Goal: Information Seeking & Learning: Learn about a topic

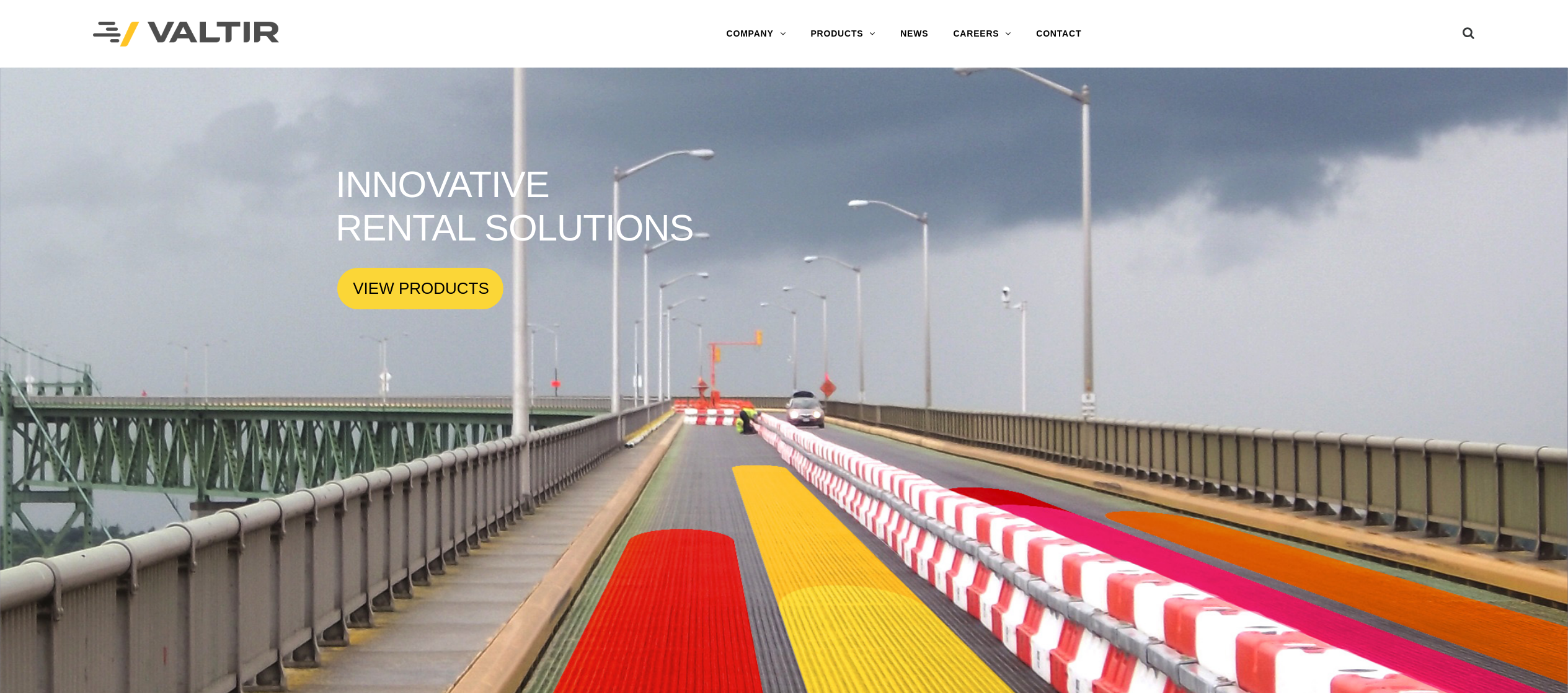
click at [841, 239] on rs-slide "INNOVATIVE RENTAL SOLUTIONS VIEW PRODUCTS" at bounding box center [784, 415] width 1568 height 693
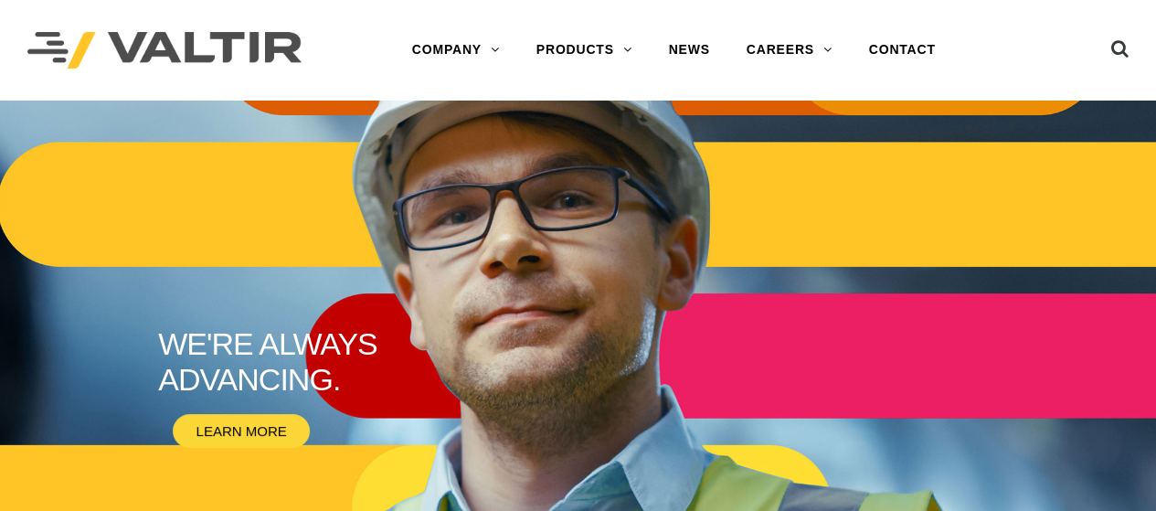
drag, startPoint x: 1953, startPoint y: 2, endPoint x: 684, endPoint y: 256, distance: 1294.0
click at [684, 256] on rs-slide "WE'RE ALWAYS ADVANCING. LEARN MORE" at bounding box center [578, 356] width 1156 height 511
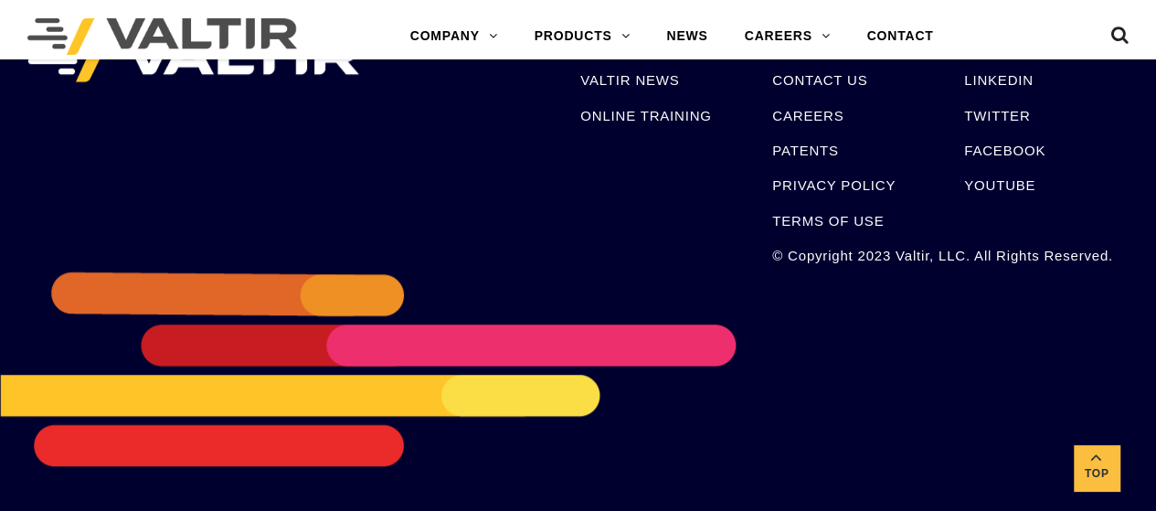
scroll to position [3833, 0]
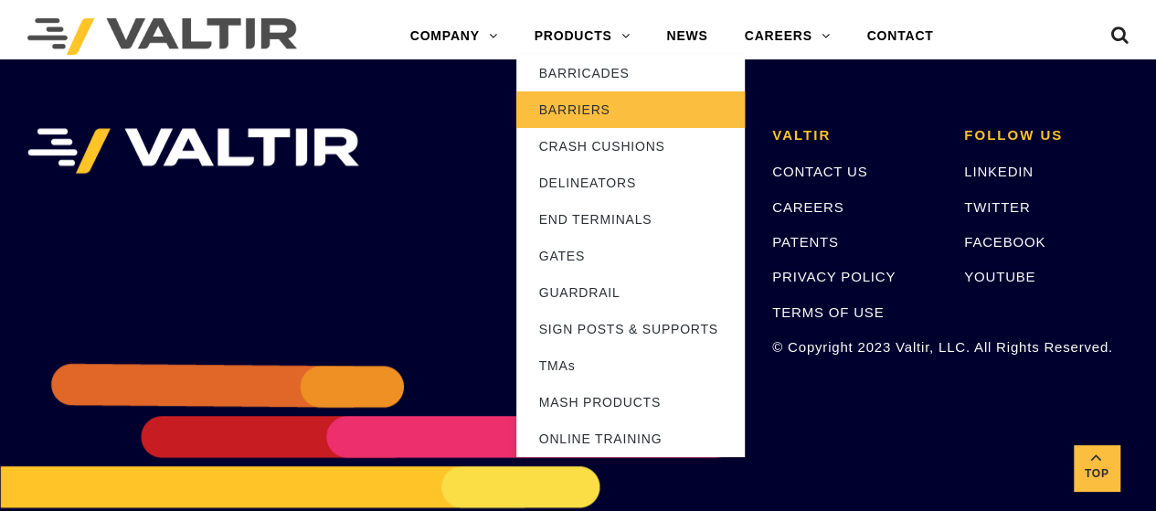
click at [574, 109] on link "BARRIERS" at bounding box center [630, 109] width 229 height 37
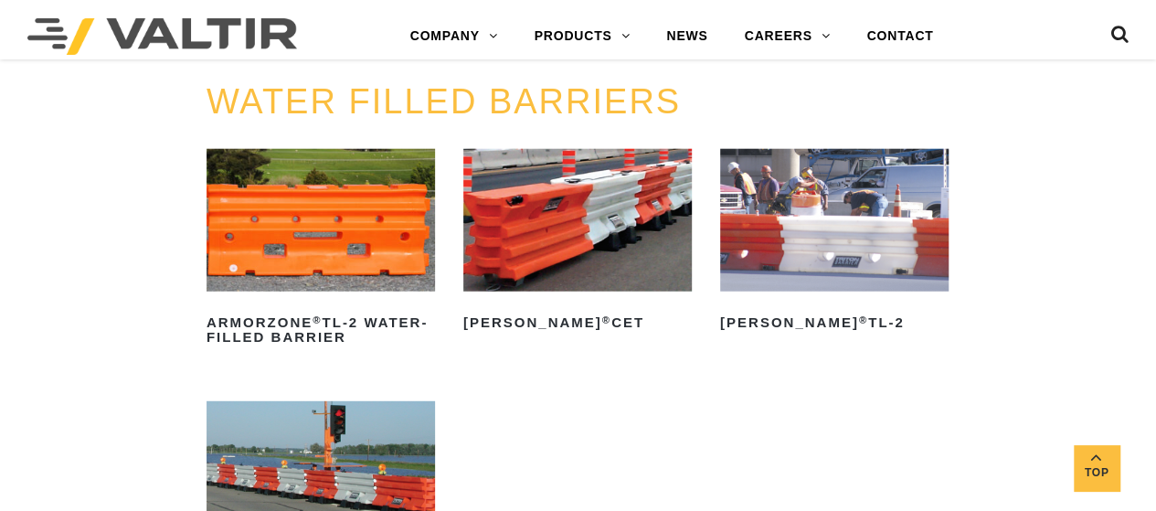
scroll to position [2285, 0]
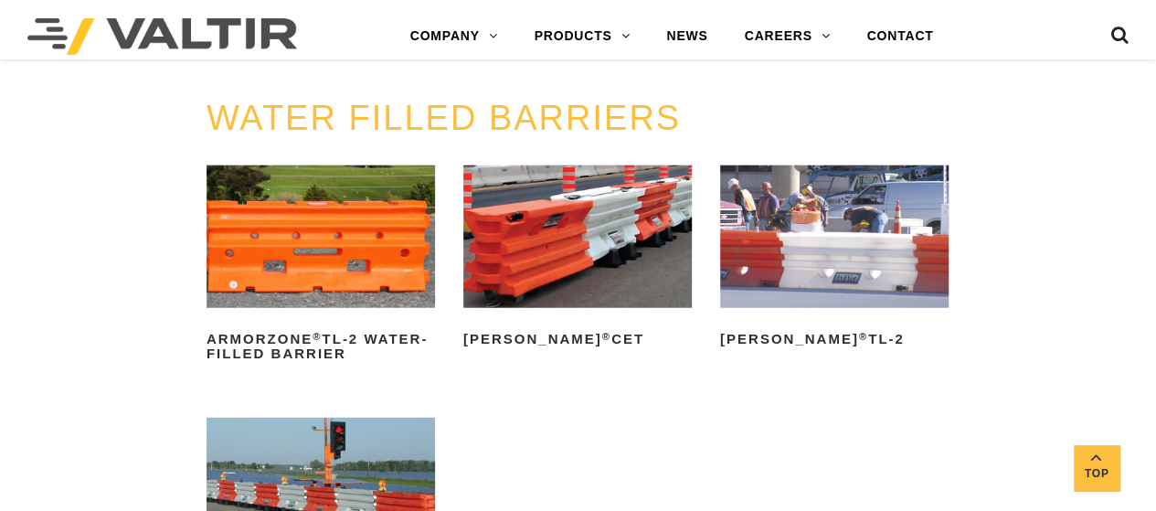
click at [211, 28] on img at bounding box center [162, 36] width 270 height 37
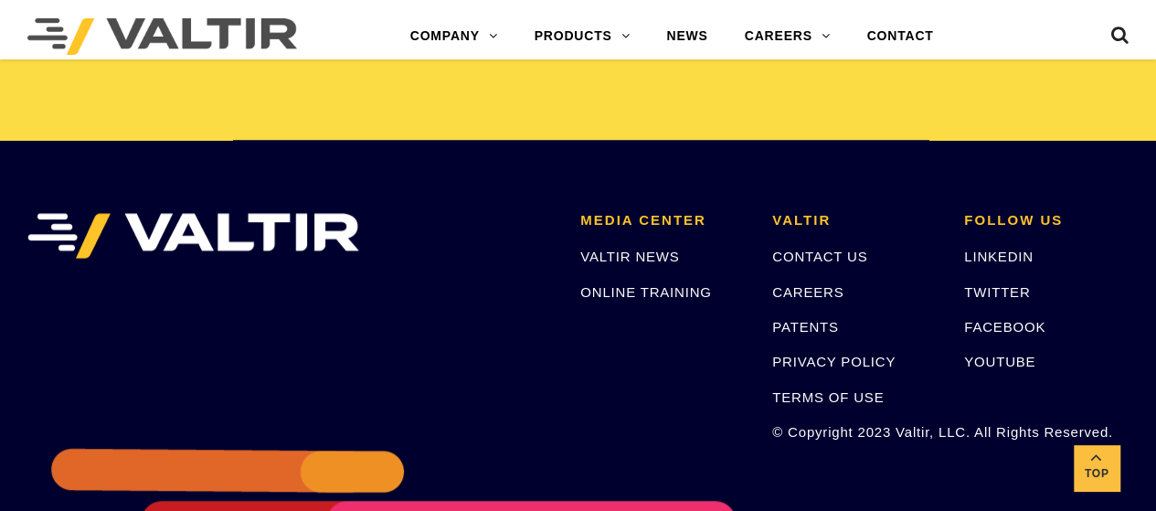
scroll to position [3741, 0]
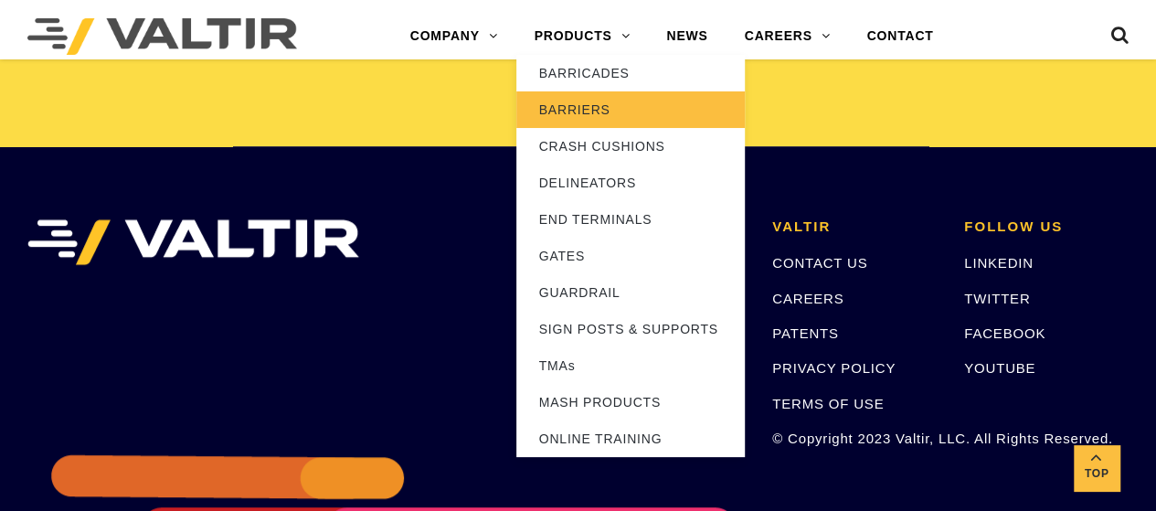
click at [575, 116] on link "BARRIERS" at bounding box center [630, 109] width 229 height 37
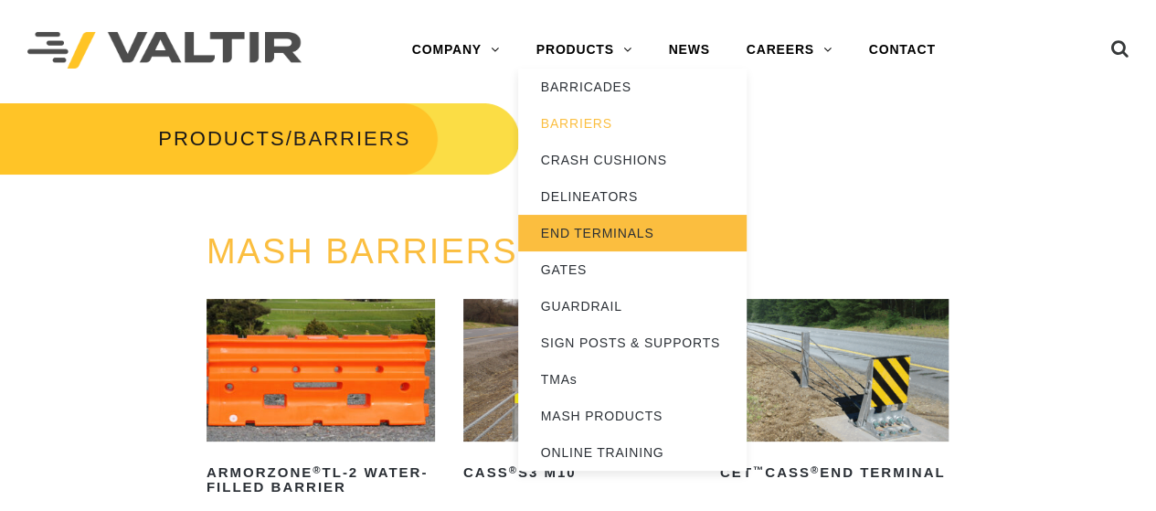
click at [598, 231] on link "END TERMINALS" at bounding box center [632, 233] width 229 height 37
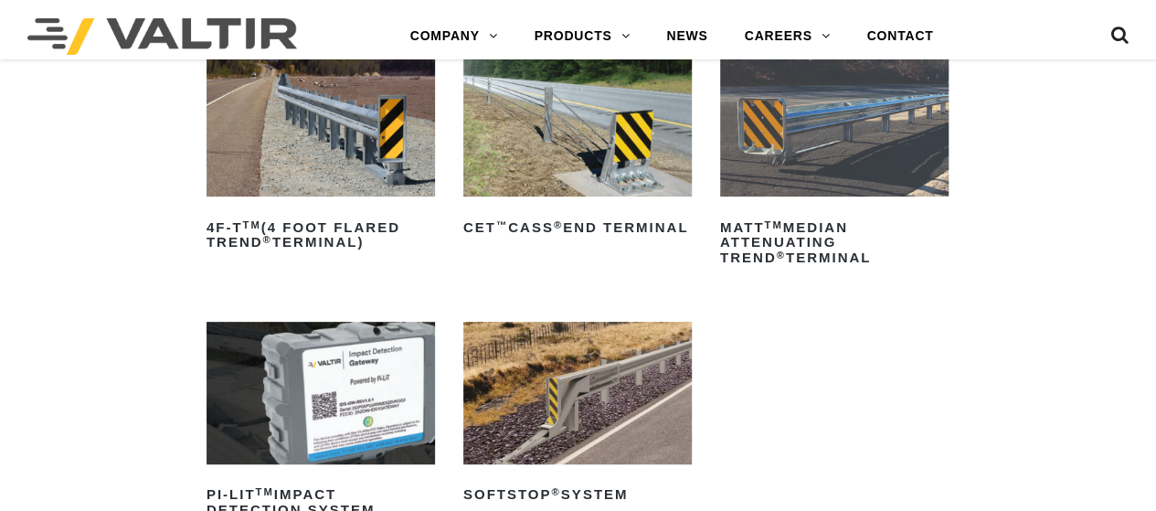
scroll to position [274, 0]
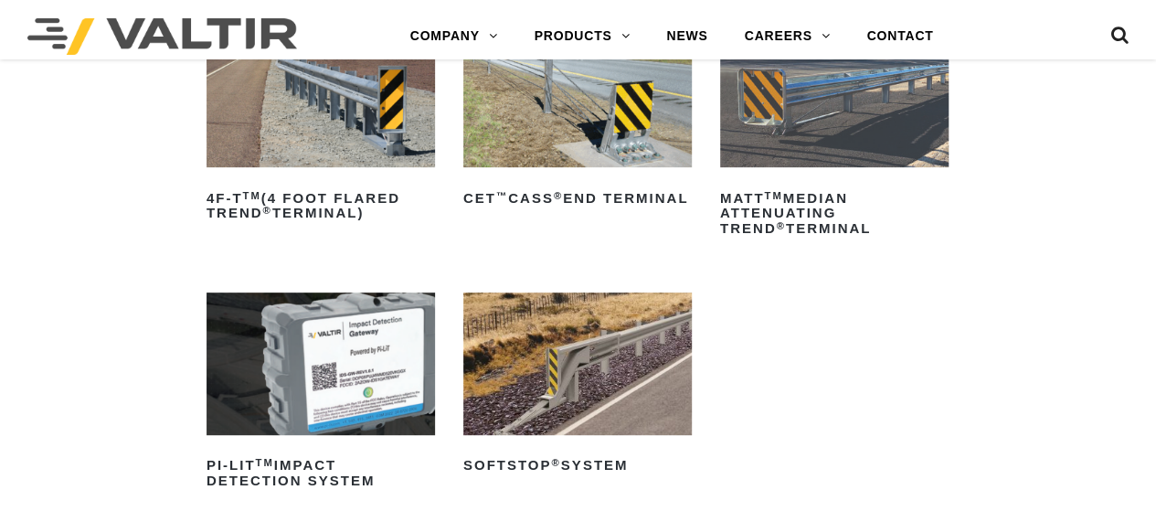
click at [369, 136] on img at bounding box center [321, 96] width 229 height 143
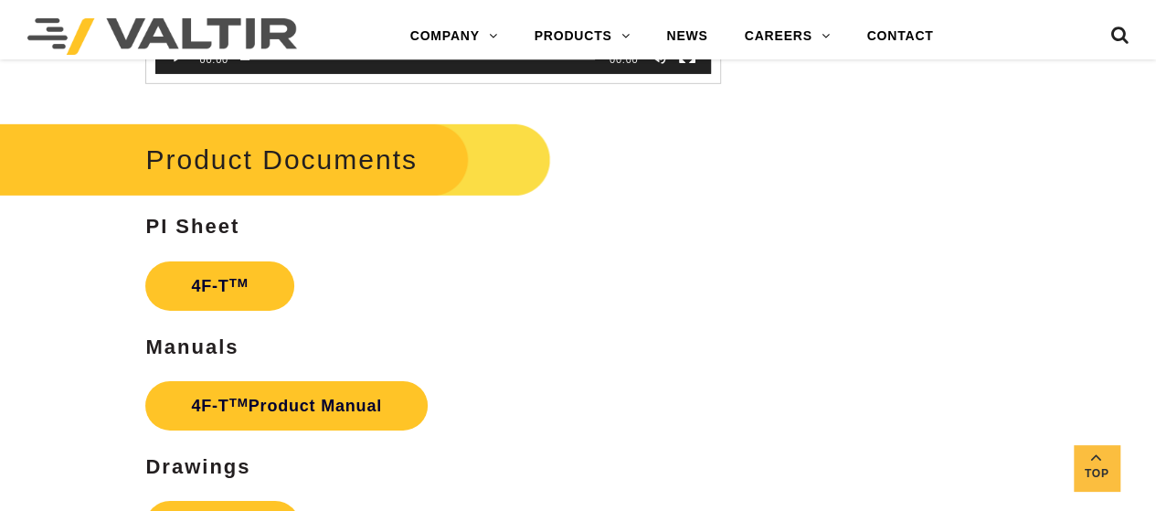
scroll to position [2820, 0]
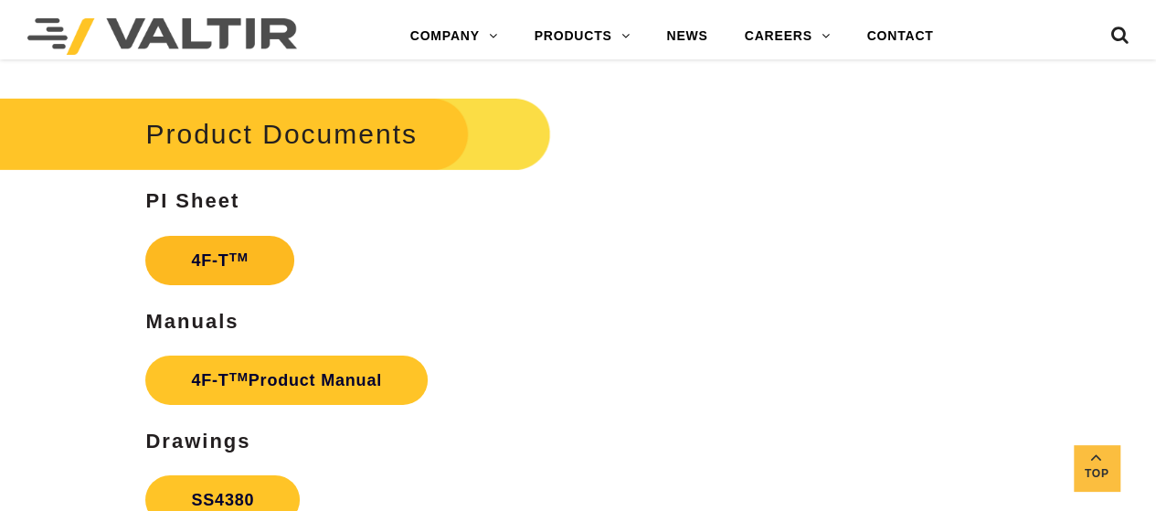
click at [245, 262] on link "4F-T TM" at bounding box center [219, 260] width 148 height 49
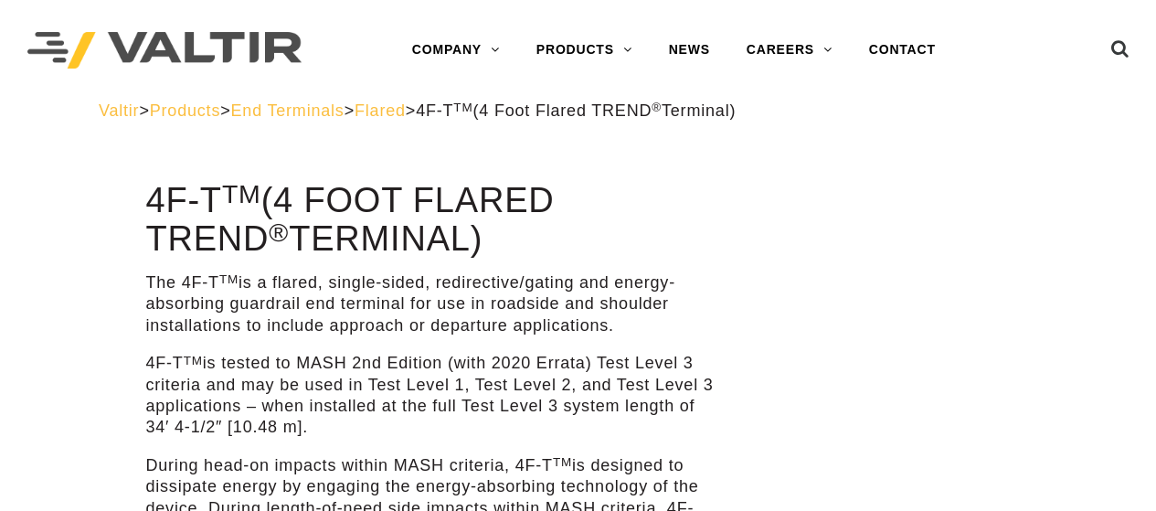
scroll to position [183, 0]
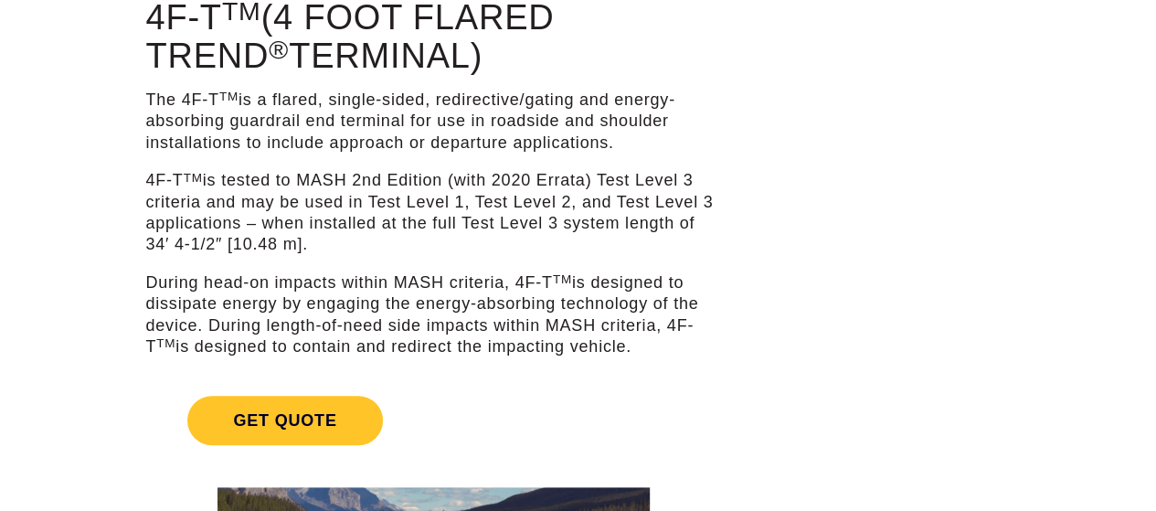
drag, startPoint x: 148, startPoint y: 96, endPoint x: 649, endPoint y: 346, distance: 560.1
click at [649, 346] on div "The 4F-T TM is a flared, single-sided, redirective/gating and energy-absorbing …" at bounding box center [433, 224] width 576 height 268
copy div "The 4F-T TM is a flared, single-sided, redirective/gating and energy-absorbing …"
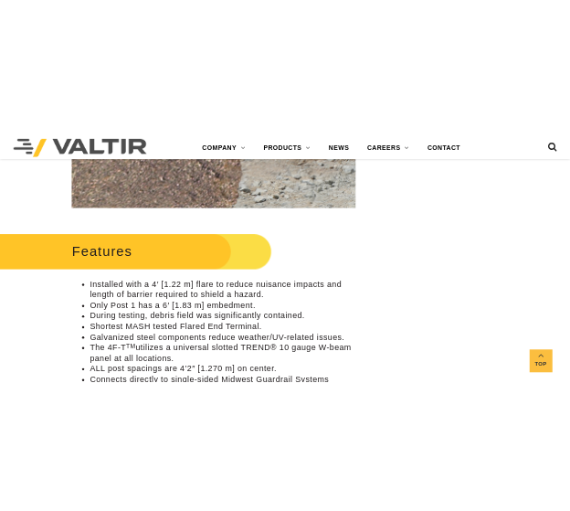
scroll to position [914, 0]
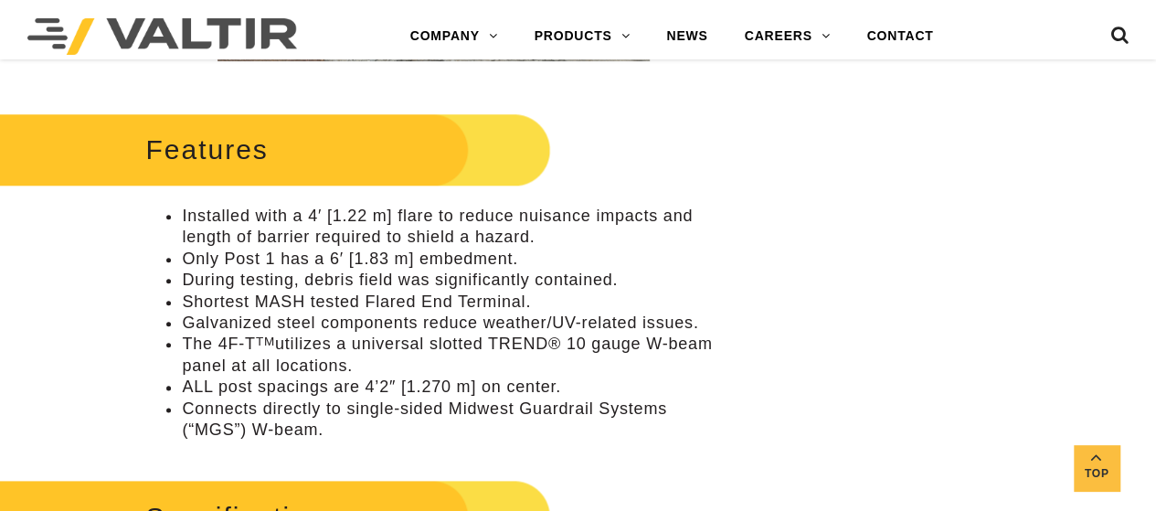
click at [196, 219] on li "Installed with a 4′ [1.22 m] flare to reduce nuisance impacts and length of bar…" at bounding box center [451, 227] width 539 height 43
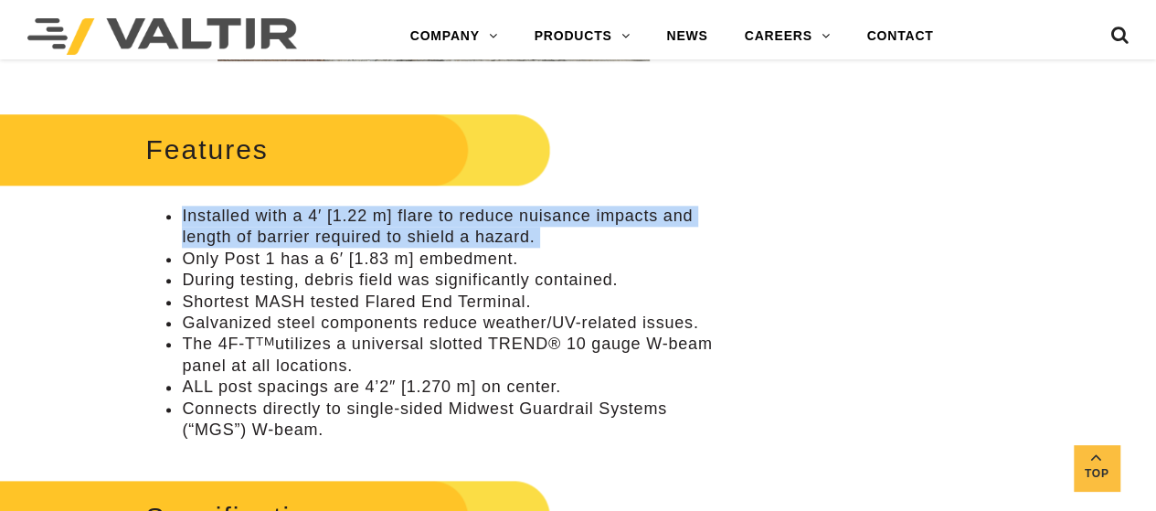
click at [196, 219] on li "Installed with a 4′ [1.22 m] flare to reduce nuisance impacts and length of bar…" at bounding box center [451, 227] width 539 height 43
copy ul "Installed with a 4′ [1.22 m] flare to reduce nuisance impacts and length of bar…"
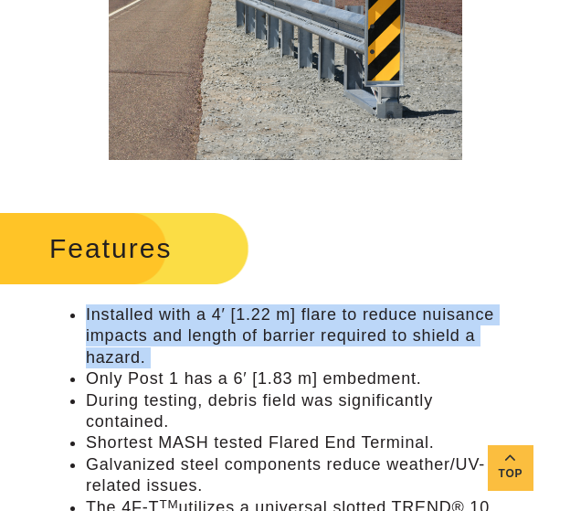
click at [144, 382] on li "Only Post 1 has a 6′ [1.83 m] embedment." at bounding box center [303, 378] width 435 height 21
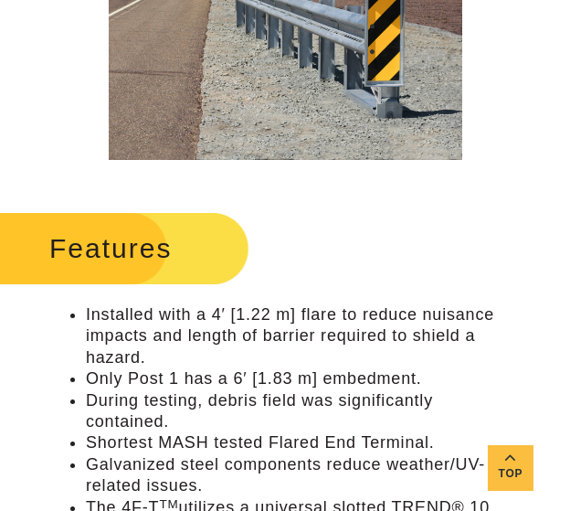
click at [144, 382] on li "Only Post 1 has a 6′ [1.83 m] embedment." at bounding box center [303, 378] width 435 height 21
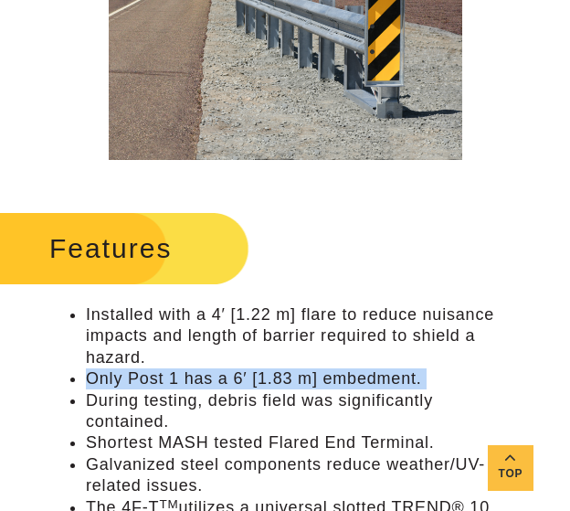
click at [144, 382] on li "Only Post 1 has a 6′ [1.83 m] embedment." at bounding box center [303, 378] width 435 height 21
copy ul "Only Post 1 has a 6′ [1.83 m] embedment."
click at [113, 401] on li "During testing, debris field was significantly contained." at bounding box center [303, 411] width 435 height 43
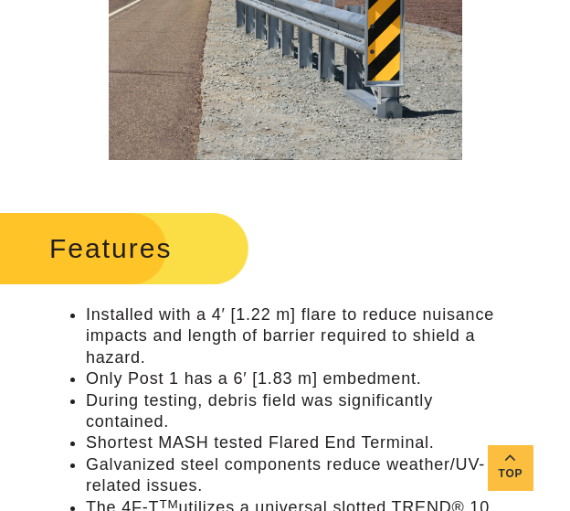
click at [113, 401] on li "During testing, debris field was significantly contained." at bounding box center [303, 411] width 435 height 43
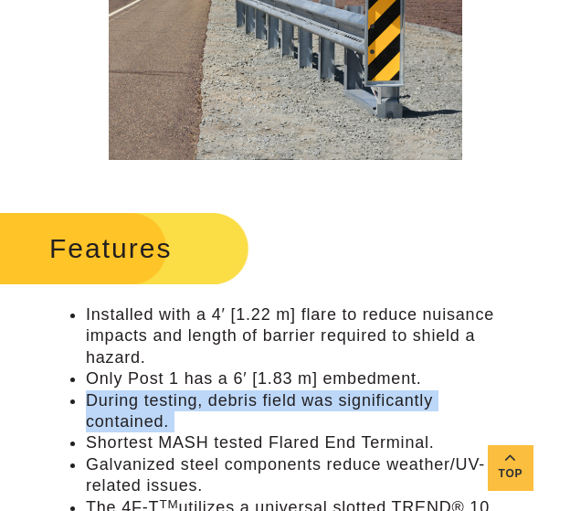
click at [113, 401] on li "During testing, debris field was significantly contained." at bounding box center [303, 411] width 435 height 43
copy ul "During testing, debris field was significantly contained."
click at [112, 438] on li "Shortest MASH tested Flared End Terminal." at bounding box center [303, 442] width 435 height 21
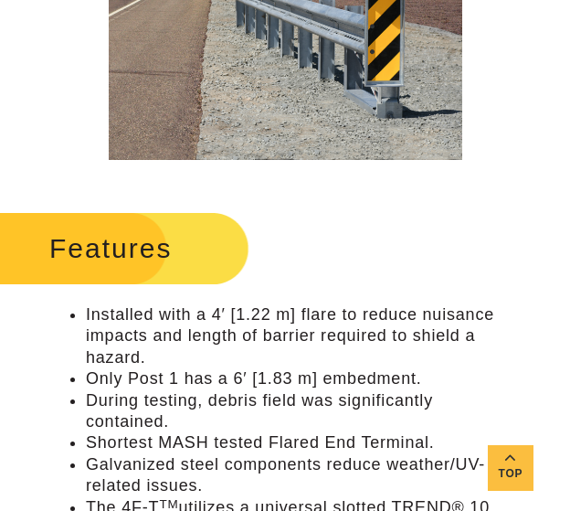
click at [112, 443] on li "Shortest MASH tested Flared End Terminal." at bounding box center [303, 442] width 435 height 21
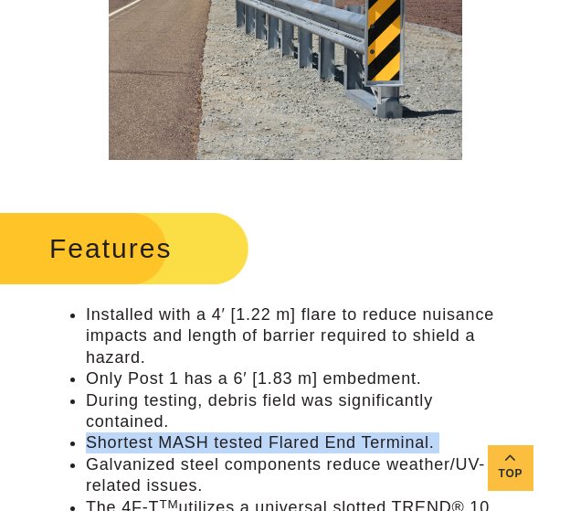
click at [112, 443] on li "Shortest MASH tested Flared End Terminal." at bounding box center [303, 442] width 435 height 21
copy ul "Shortest MASH tested Flared End Terminal."
click at [133, 467] on li "Galvanized steel components reduce weather/UV-related issues." at bounding box center [303, 475] width 435 height 43
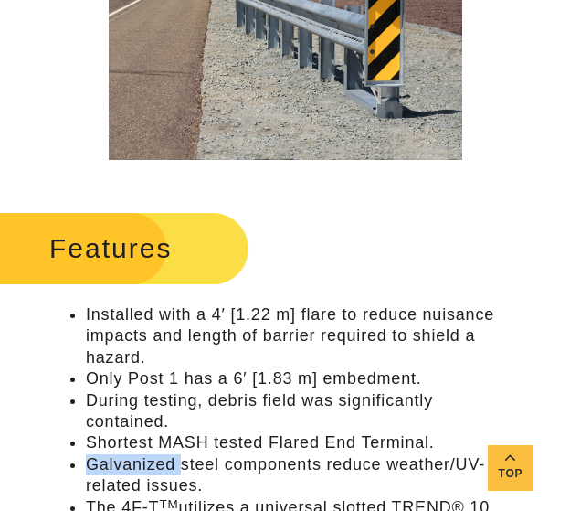
click at [133, 467] on li "Galvanized steel components reduce weather/UV-related issues." at bounding box center [303, 475] width 435 height 43
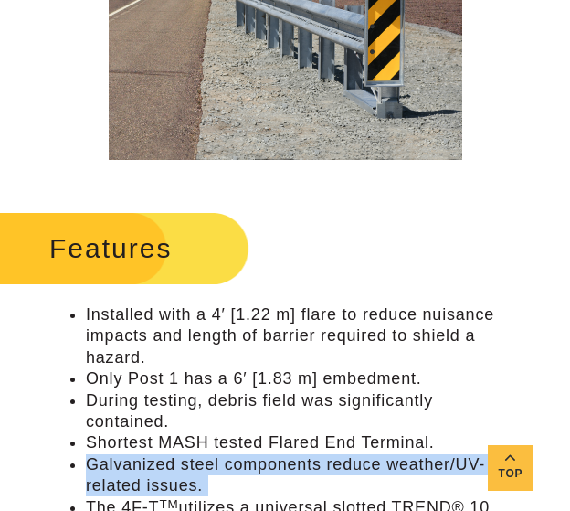
click at [133, 467] on li "Galvanized steel components reduce weather/UV-related issues." at bounding box center [303, 475] width 435 height 43
copy ul "Galvanized steel components reduce weather/UV-related issues."
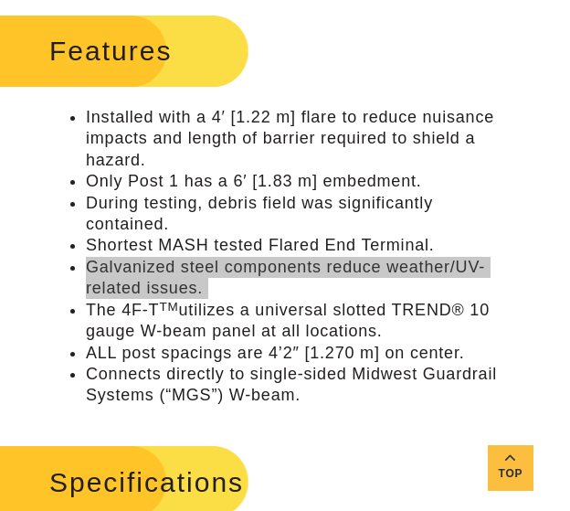
scroll to position [1188, 0]
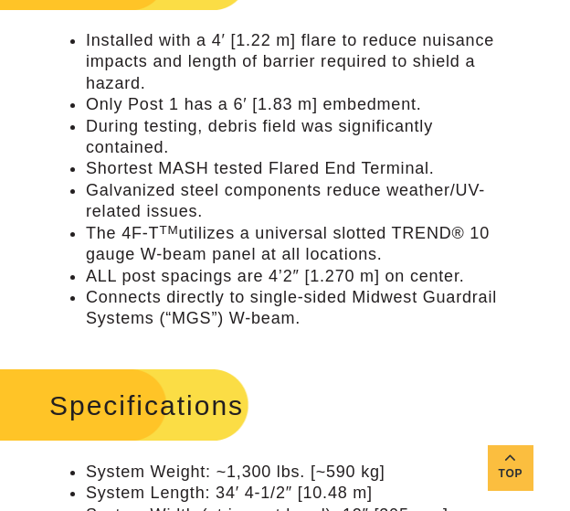
click at [167, 255] on li "The 4F-T TM utilizes a universal slotted TREND® 10 gauge W-beam panel at all lo…" at bounding box center [303, 244] width 435 height 43
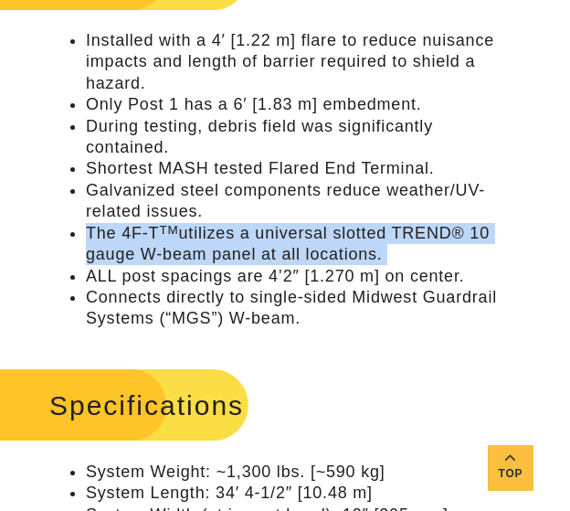
click at [167, 255] on li "The 4F-T TM utilizes a universal slotted TREND® 10 gauge W-beam panel at all lo…" at bounding box center [303, 244] width 435 height 43
copy ul "The 4F-T TM utilizes a universal slotted TREND® 10 gauge W-beam panel at all lo…"
click at [88, 310] on li "Connects directly to single-sided Midwest Guardrail Systems (“MGS”) W-beam." at bounding box center [303, 308] width 435 height 43
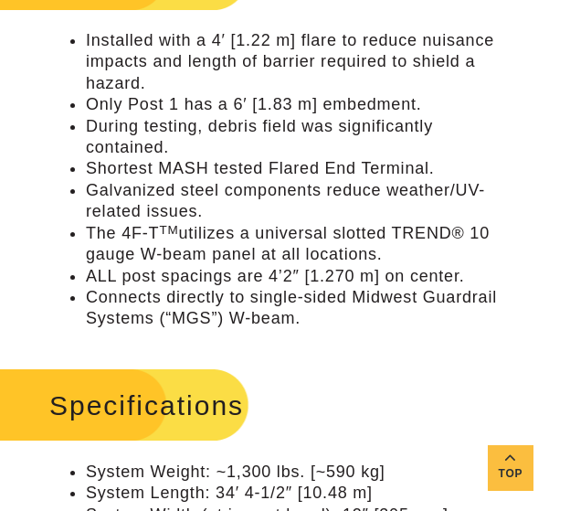
click at [122, 276] on li "ALL post spacings are 4’2″ [1.270 m] on center." at bounding box center [303, 276] width 435 height 21
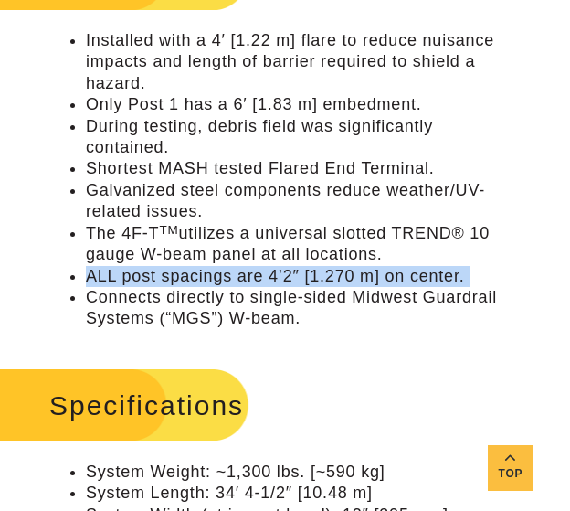
click at [122, 276] on li "ALL post spacings are 4’2″ [1.270 m] on center." at bounding box center [303, 276] width 435 height 21
copy ul "ALL post spacings are 4’2″ [1.270 m] on center."
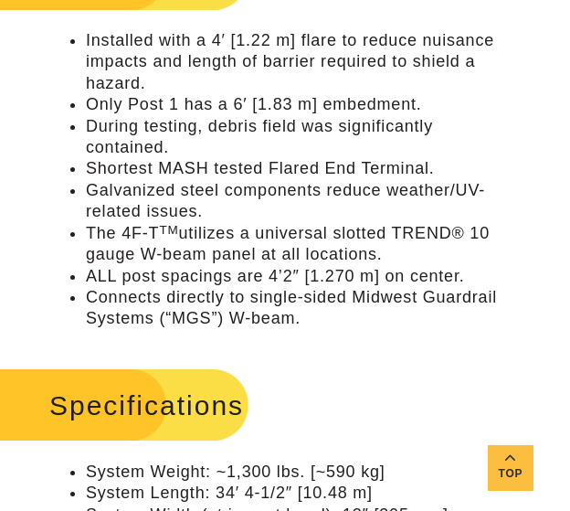
click at [159, 328] on li "Connects directly to single-sided Midwest Guardrail Systems (“MGS”) W-beam." at bounding box center [303, 308] width 435 height 43
click at [160, 318] on li "Connects directly to single-sided Midwest Guardrail Systems (“MGS”) W-beam." at bounding box center [303, 308] width 435 height 43
click at [160, 317] on li "Connects directly to single-sided Midwest Guardrail Systems (“MGS”) W-beam." at bounding box center [303, 308] width 435 height 43
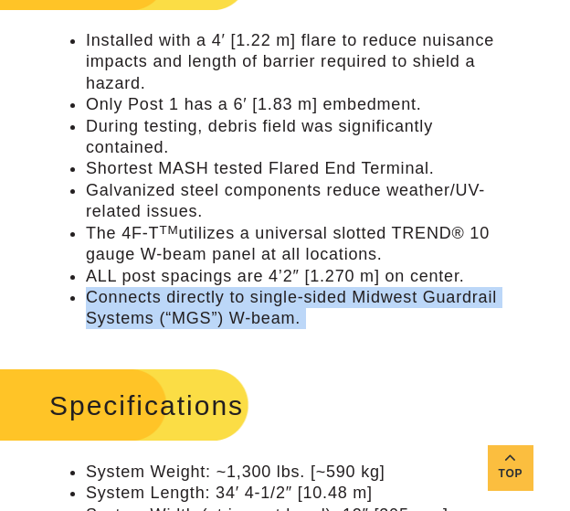
click at [160, 317] on li "Connects directly to single-sided Midwest Guardrail Systems (“MGS”) W-beam." at bounding box center [303, 308] width 435 height 43
copy div "Connects directly to single-sided Midwest Guardrail Systems (“MGS”) W-beam."
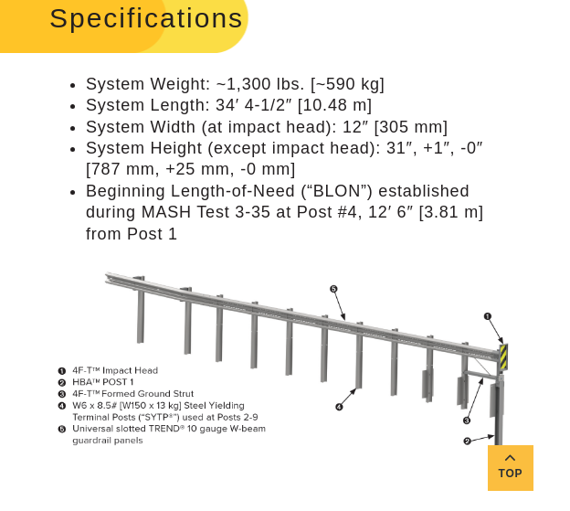
scroll to position [1554, 0]
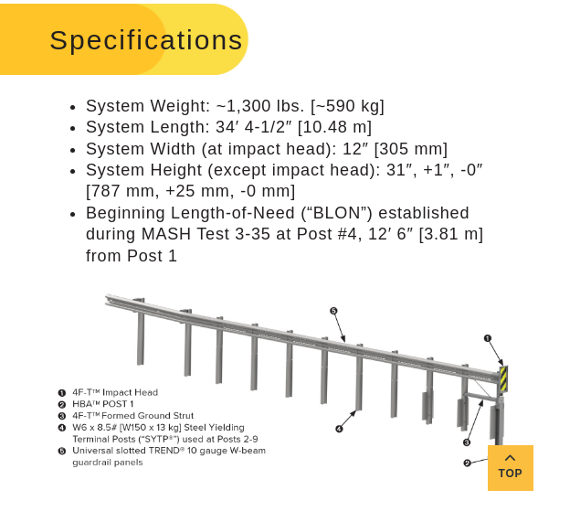
click at [192, 206] on li "Beginning Length-of-Need (“BLON”) established during MASH Test 3-35 at Post #4,…" at bounding box center [303, 235] width 435 height 64
click at [165, 107] on li "System Weight: ~1,300 lbs. [~590 kg]" at bounding box center [303, 106] width 435 height 21
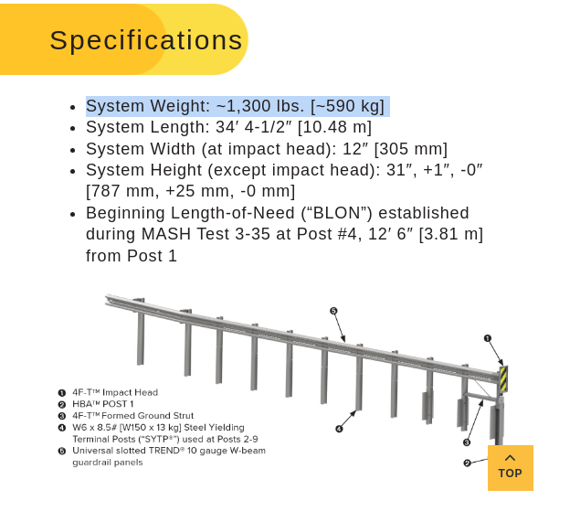
click at [165, 107] on li "System Weight: ~1,300 lbs. [~590 kg]" at bounding box center [303, 106] width 435 height 21
copy ul "System Weight: ~1,300 lbs. [~590 kg]"
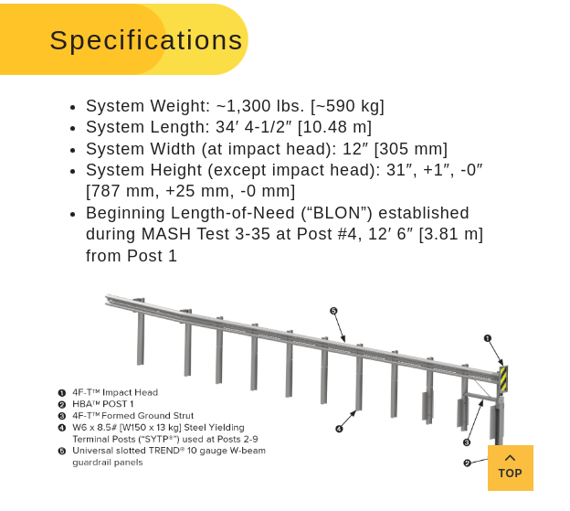
click at [230, 130] on li "System Length: 34′ 4-1/2″ [10.48 m]" at bounding box center [303, 127] width 435 height 21
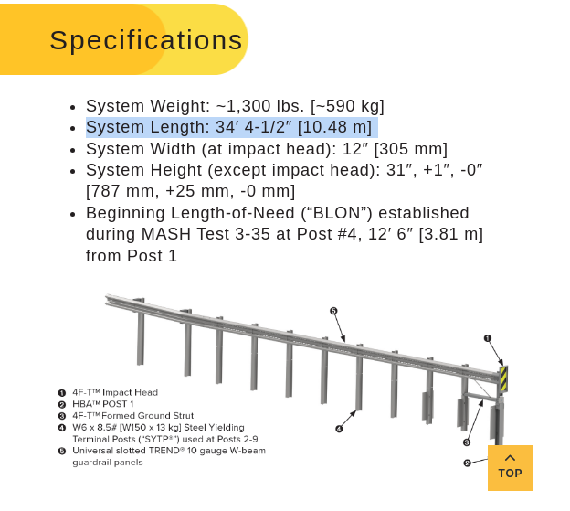
click at [170, 144] on li "System Width (at impact head): 12″ [305 mm]" at bounding box center [303, 149] width 435 height 21
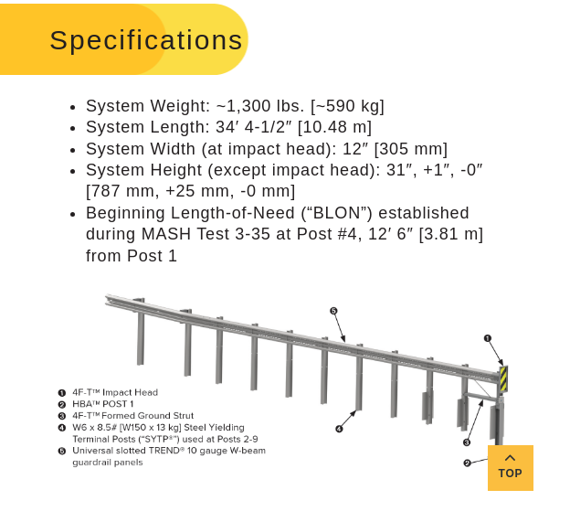
click at [170, 144] on li "System Width (at impact head): 12″ [305 mm]" at bounding box center [303, 149] width 435 height 21
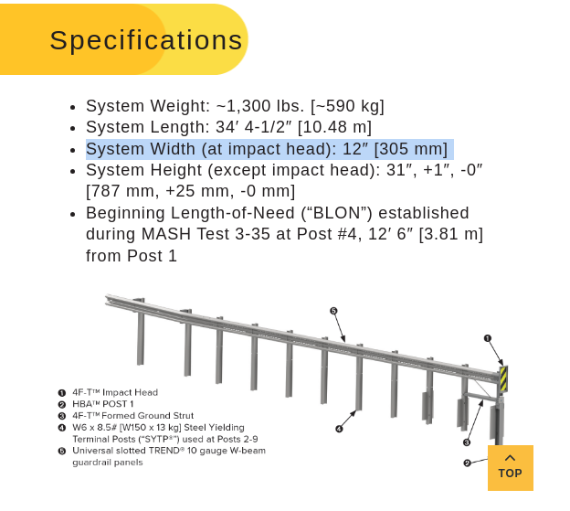
click at [170, 144] on li "System Width (at impact head): 12″ [305 mm]" at bounding box center [303, 149] width 435 height 21
click at [154, 170] on li "System Height (except impact head): 31″, +1″, -0″ [787 mm, +25 mm, -0 mm]" at bounding box center [303, 181] width 435 height 43
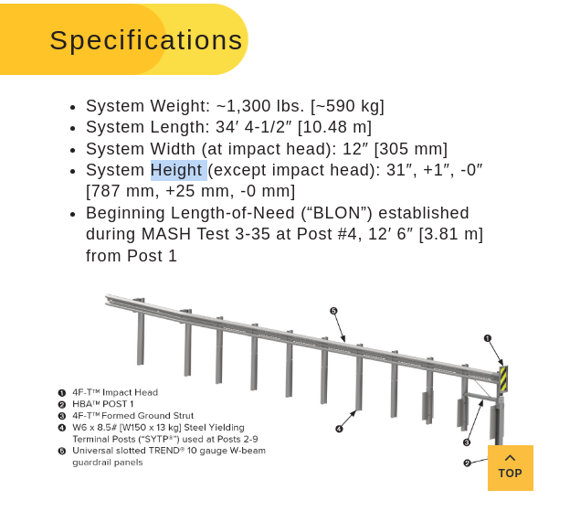
click at [154, 170] on li "System Height (except impact head): 31″, +1″, -0″ [787 mm, +25 mm, -0 mm]" at bounding box center [303, 181] width 435 height 43
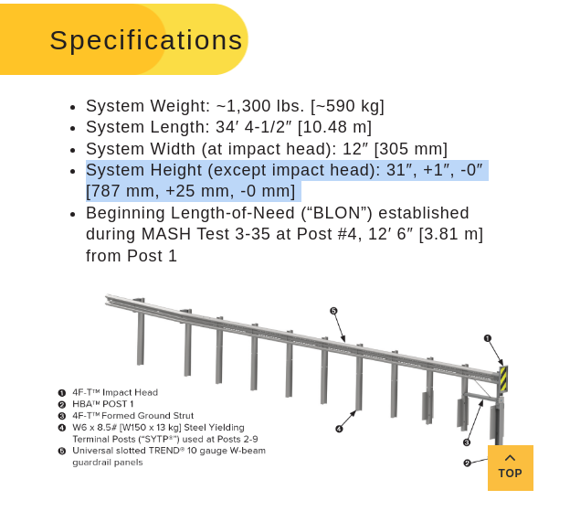
click at [154, 169] on li "System Height (except impact head): 31″, +1″, -0″ [787 mm, +25 mm, -0 mm]" at bounding box center [303, 181] width 435 height 43
click at [134, 251] on li "Beginning Length-of-Need (“BLON”) established during MASH Test 3-35 at Post #4,…" at bounding box center [303, 235] width 435 height 64
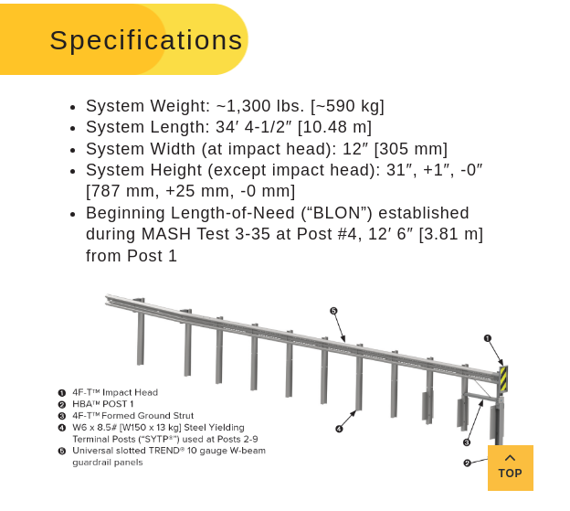
click at [136, 244] on li "Beginning Length-of-Need (“BLON”) established during MASH Test 3-35 at Post #4,…" at bounding box center [303, 235] width 435 height 64
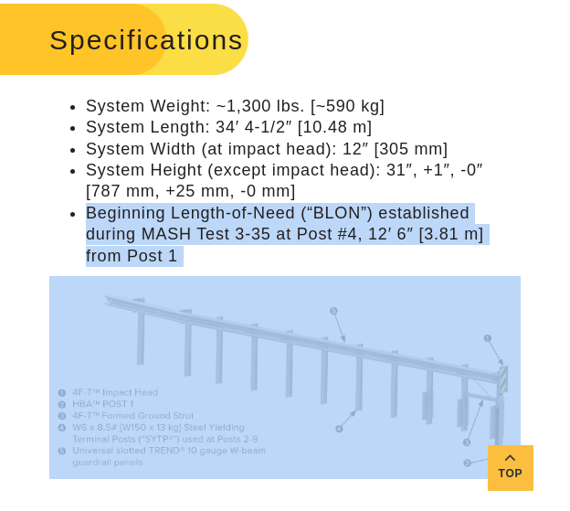
click at [136, 244] on li "Beginning Length-of-Need (“BLON”) established during MASH Test 3-35 at Post #4,…" at bounding box center [303, 235] width 435 height 64
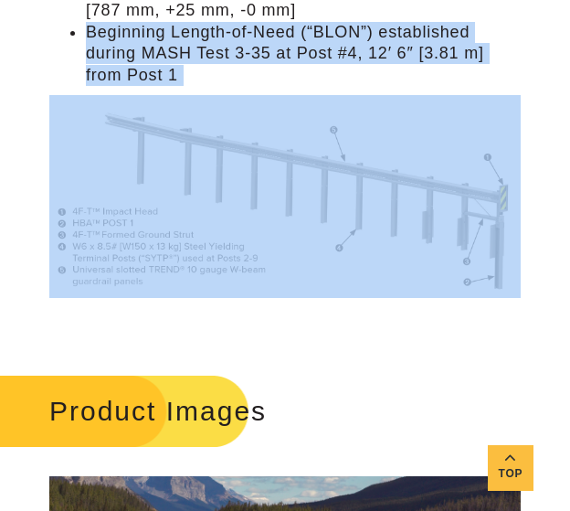
scroll to position [1737, 0]
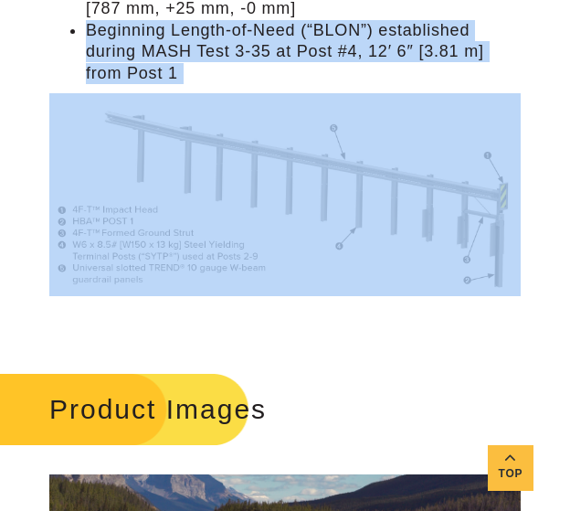
click at [303, 209] on img at bounding box center [285, 194] width 472 height 203
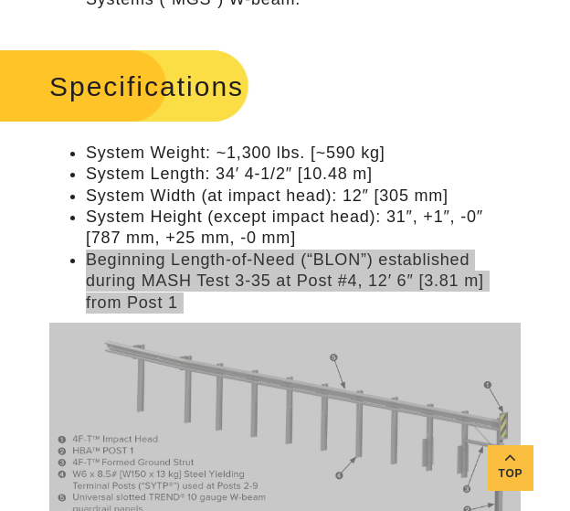
scroll to position [1463, 0]
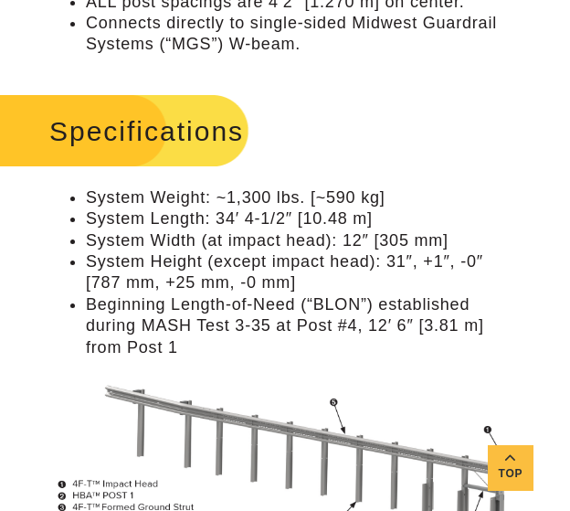
click at [225, 217] on li "System Length: 34′ 4-1/2″ [10.48 m]" at bounding box center [303, 218] width 435 height 21
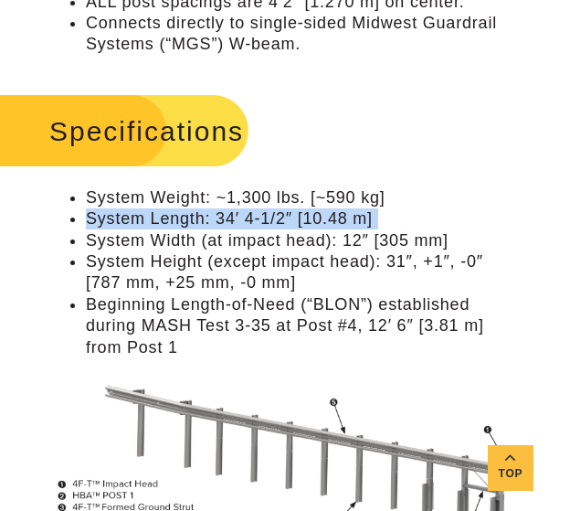
click at [225, 217] on li "System Length: 34′ 4-1/2″ [10.48 m]" at bounding box center [303, 218] width 435 height 21
click at [271, 221] on li "System Length: 34′ 4-1/2″ [10.48 m]" at bounding box center [303, 218] width 435 height 21
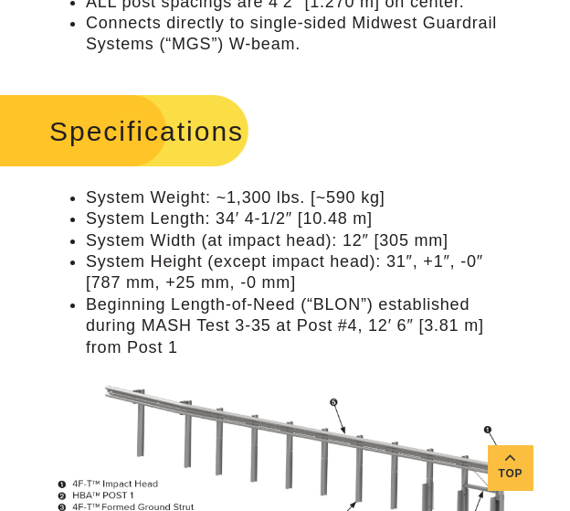
click at [271, 221] on li "System Length: 34′ 4-1/2″ [10.48 m]" at bounding box center [303, 218] width 435 height 21
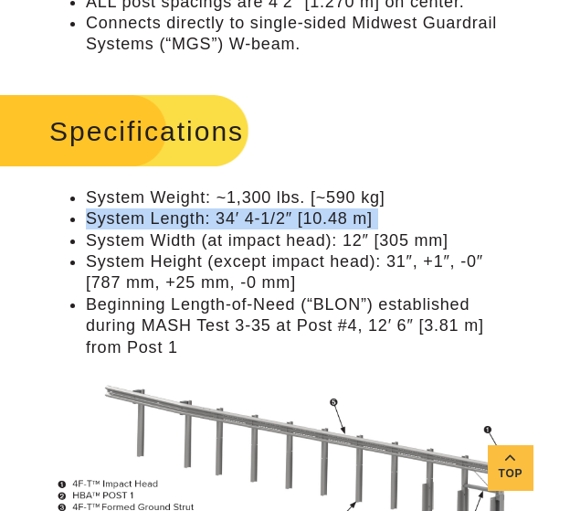
click at [271, 221] on li "System Length: 34′ 4-1/2″ [10.48 m]" at bounding box center [303, 218] width 435 height 21
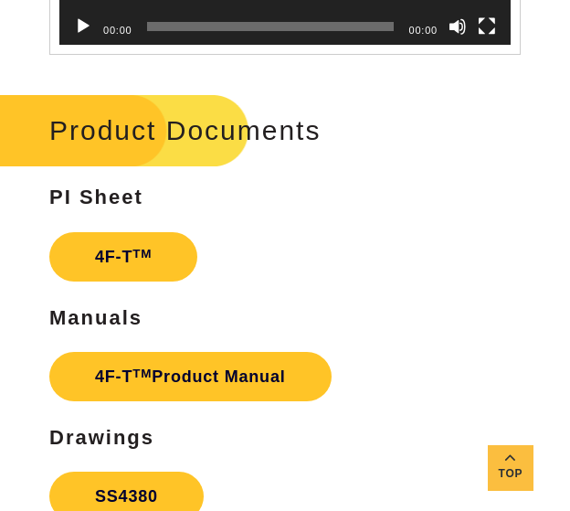
scroll to position [2834, 0]
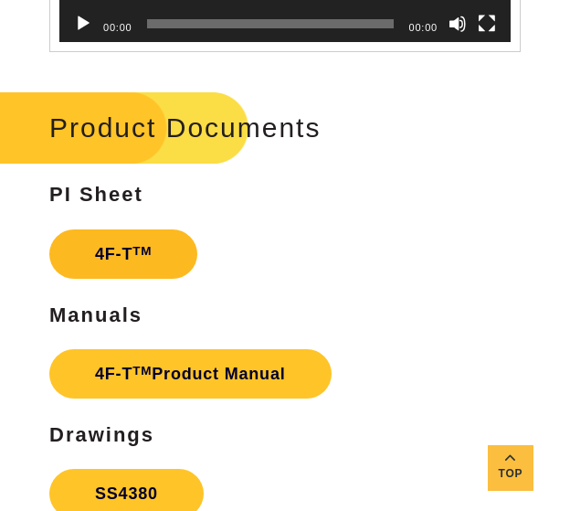
click at [152, 261] on link "4F-T TM" at bounding box center [123, 253] width 148 height 49
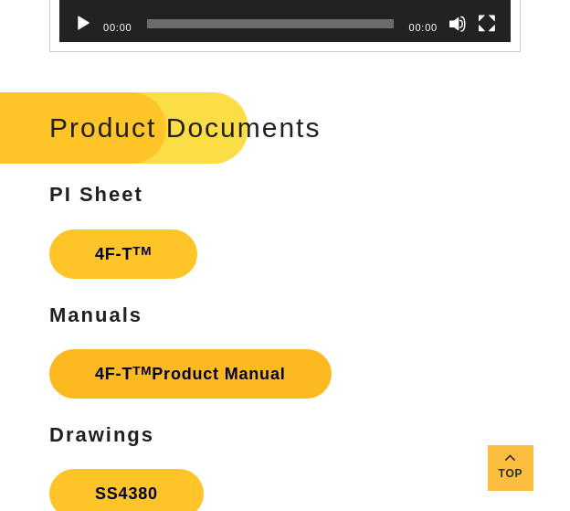
click at [179, 365] on link "4F-T TM Product Manual" at bounding box center [190, 373] width 282 height 49
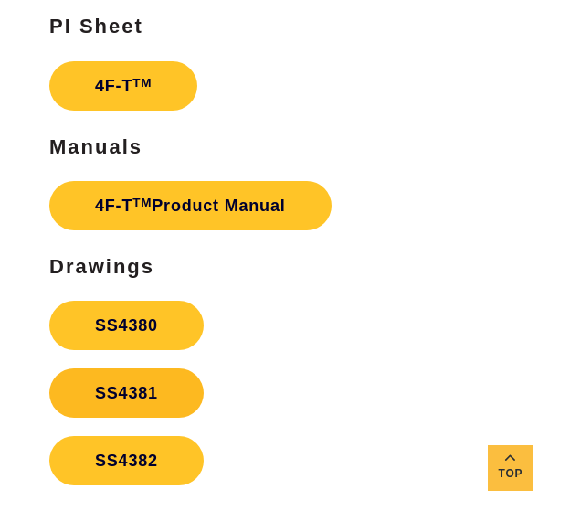
scroll to position [3017, 0]
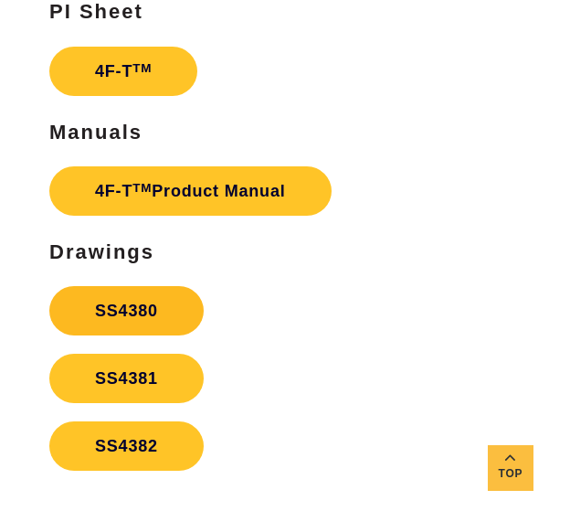
click at [156, 314] on link "SS4380" at bounding box center [126, 310] width 154 height 49
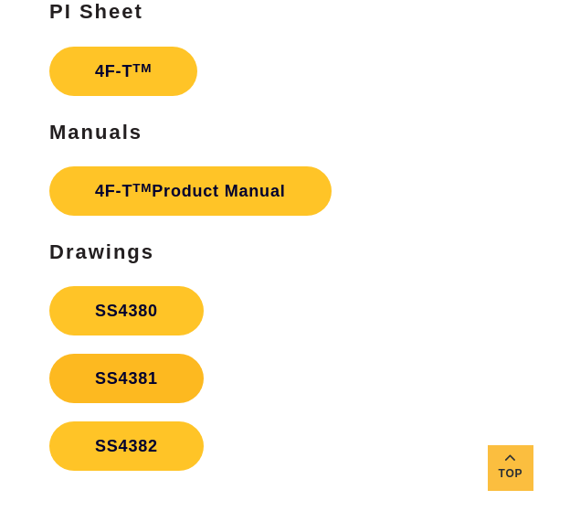
click at [155, 365] on link "SS4381" at bounding box center [126, 378] width 154 height 49
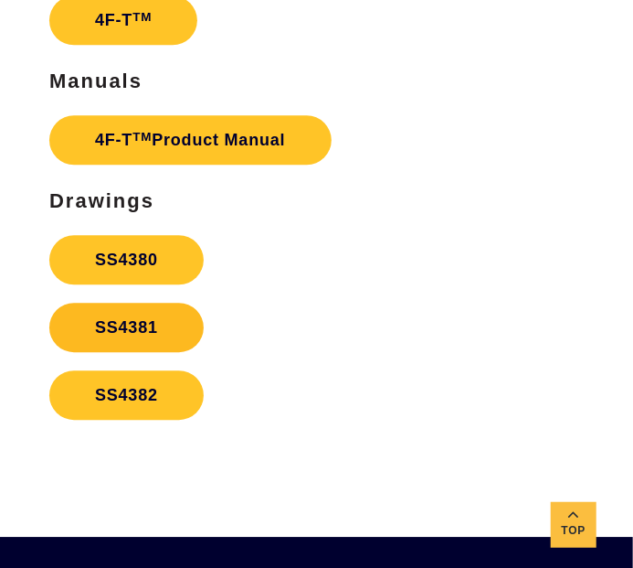
scroll to position [3154, 0]
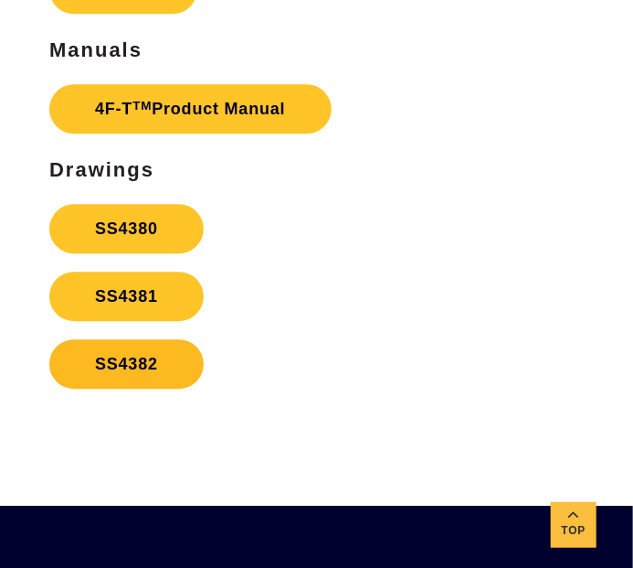
click at [166, 388] on link "SS4382" at bounding box center [126, 363] width 154 height 49
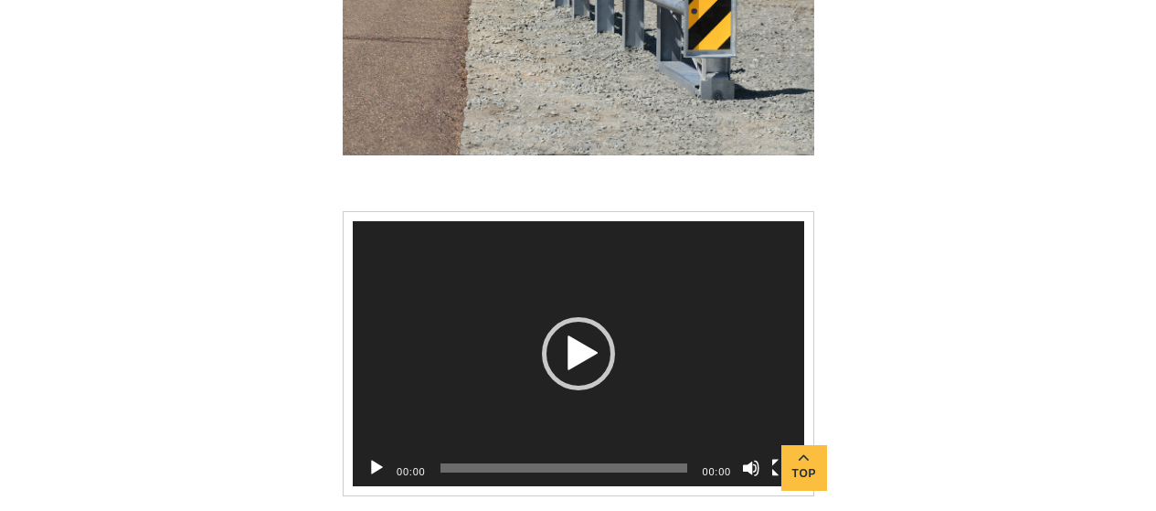
scroll to position [2388, 0]
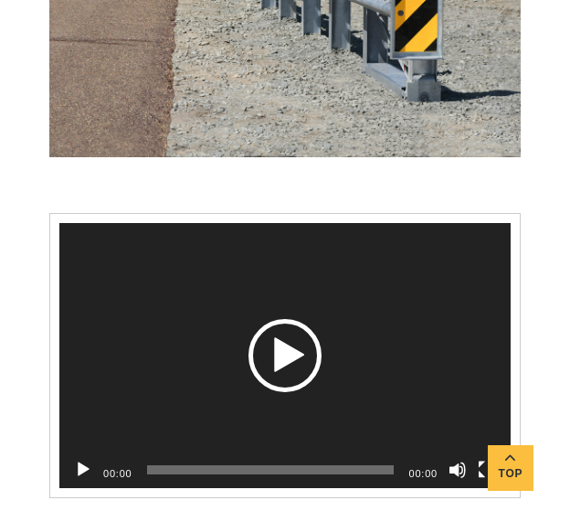
click at [282, 348] on div "Play" at bounding box center [285, 355] width 73 height 73
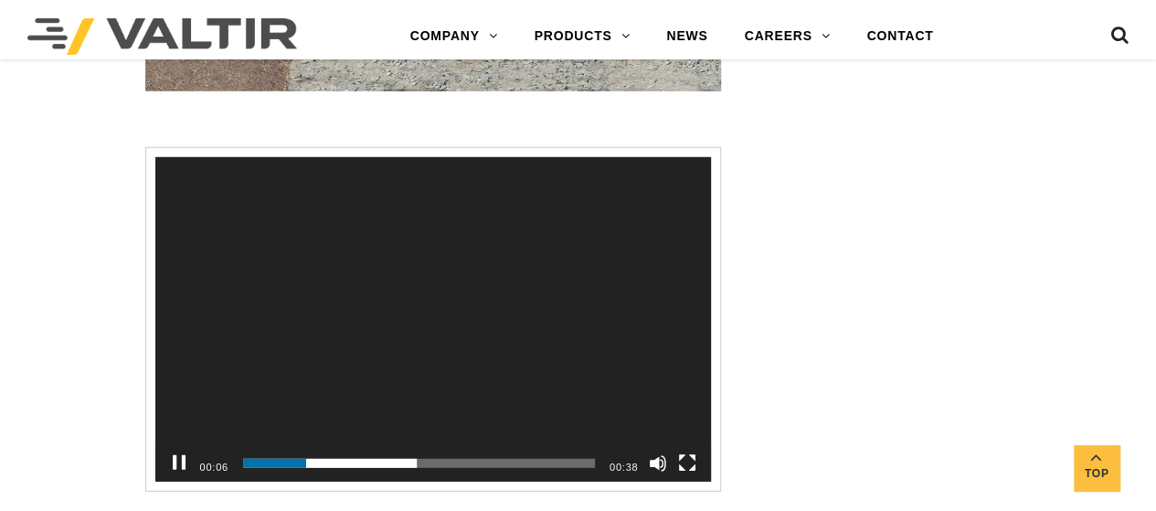
click at [687, 458] on button "Fullscreen" at bounding box center [687, 463] width 18 height 18
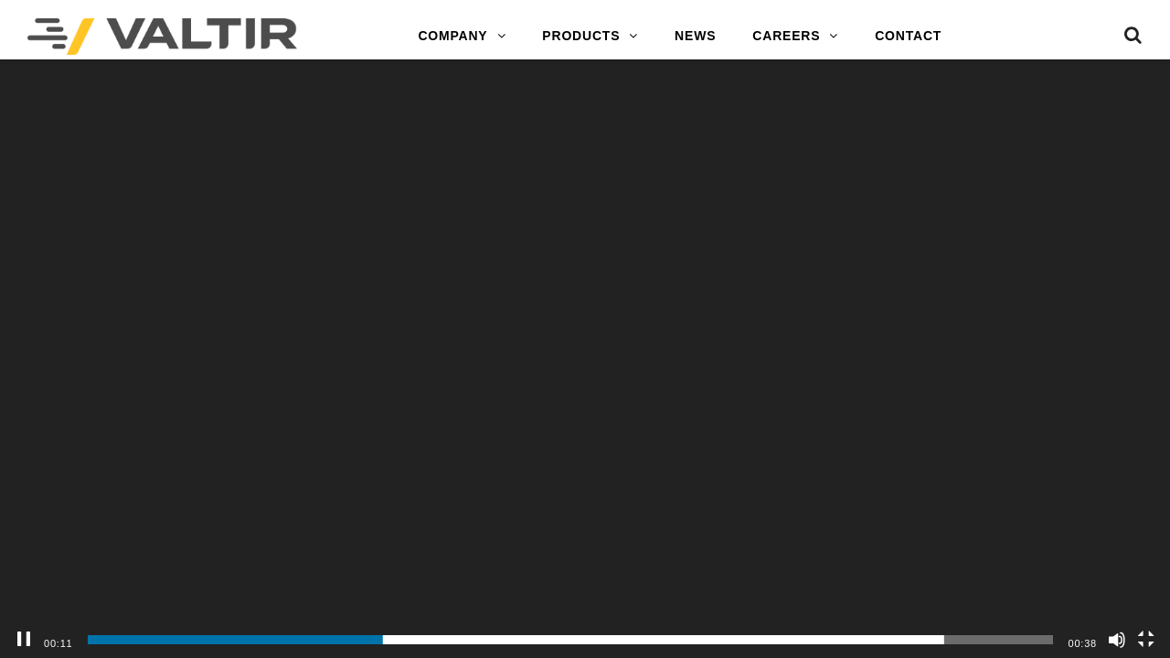
click at [463, 375] on video "Video Player" at bounding box center [585, 329] width 1170 height 658
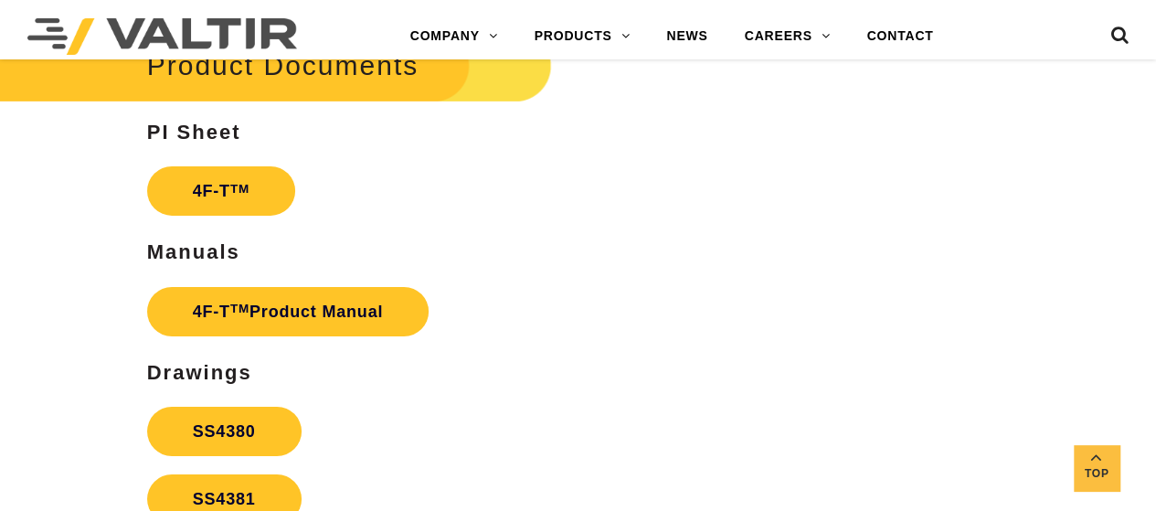
scroll to position [3017, 0]
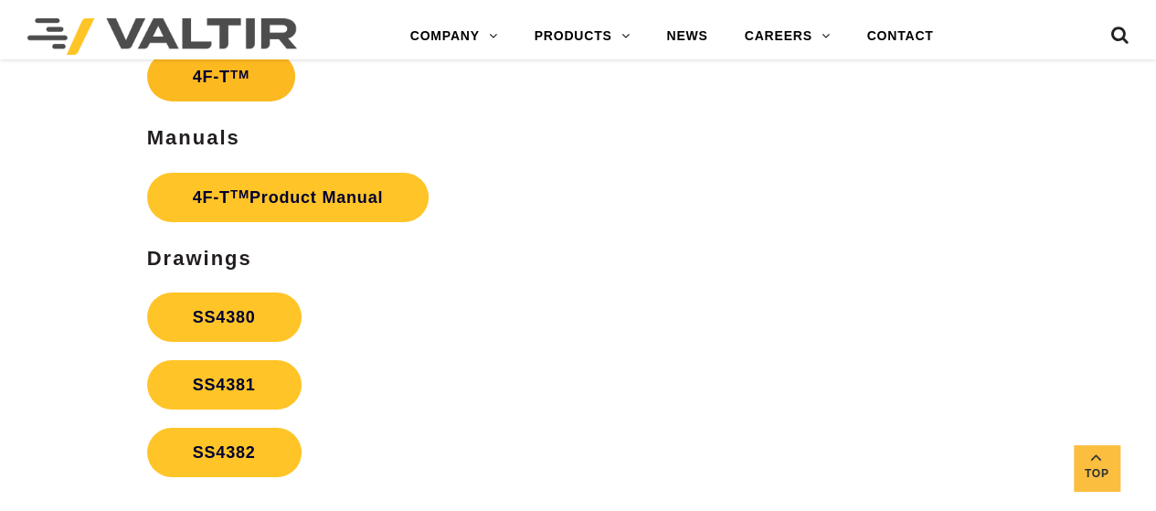
click at [251, 81] on link "4F-T TM" at bounding box center [221, 76] width 148 height 49
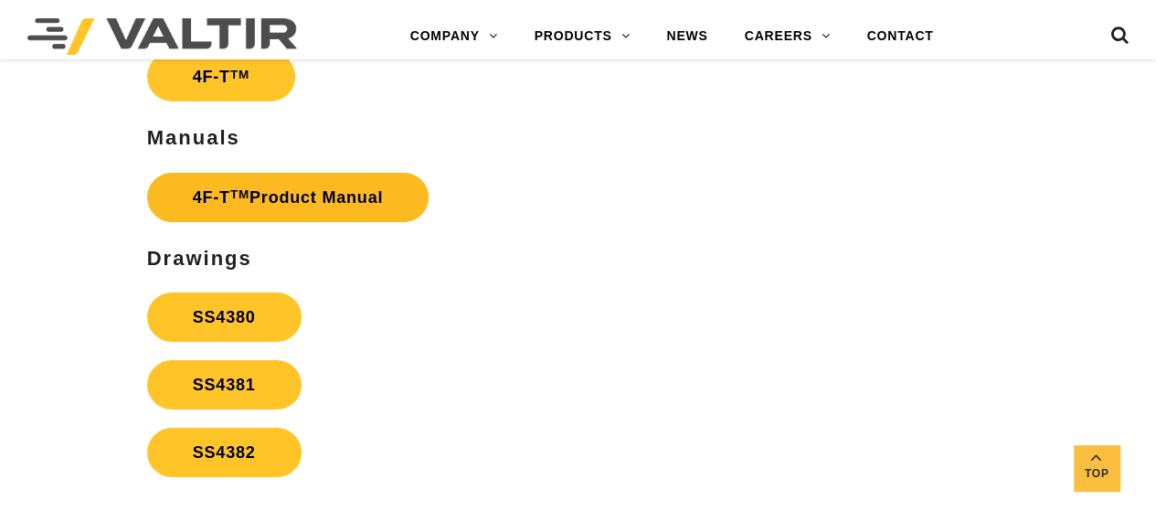
click at [325, 199] on link "4F-T TM Product Manual" at bounding box center [288, 197] width 282 height 49
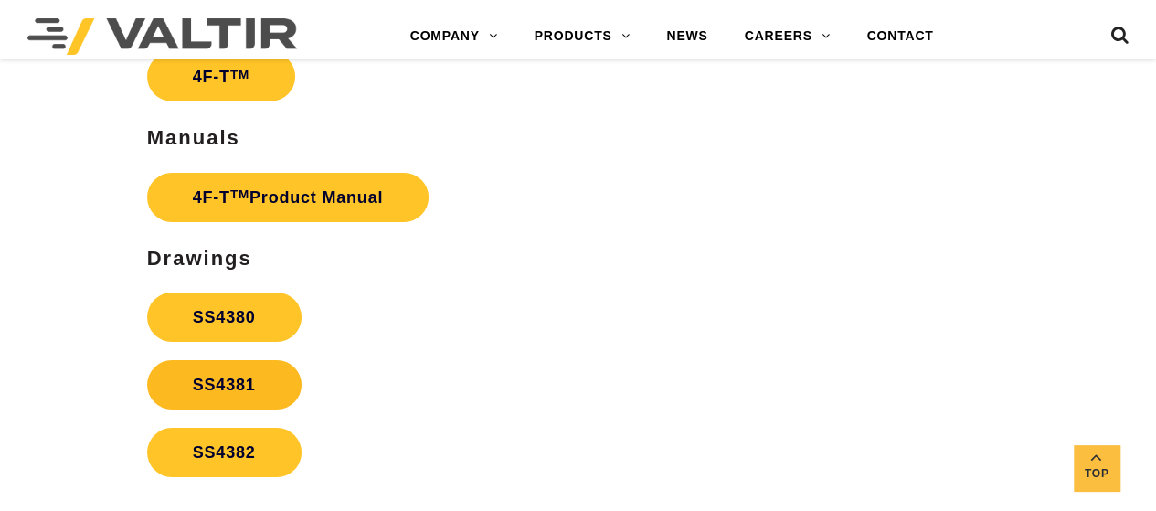
click at [272, 374] on link "SS4381" at bounding box center [224, 384] width 154 height 49
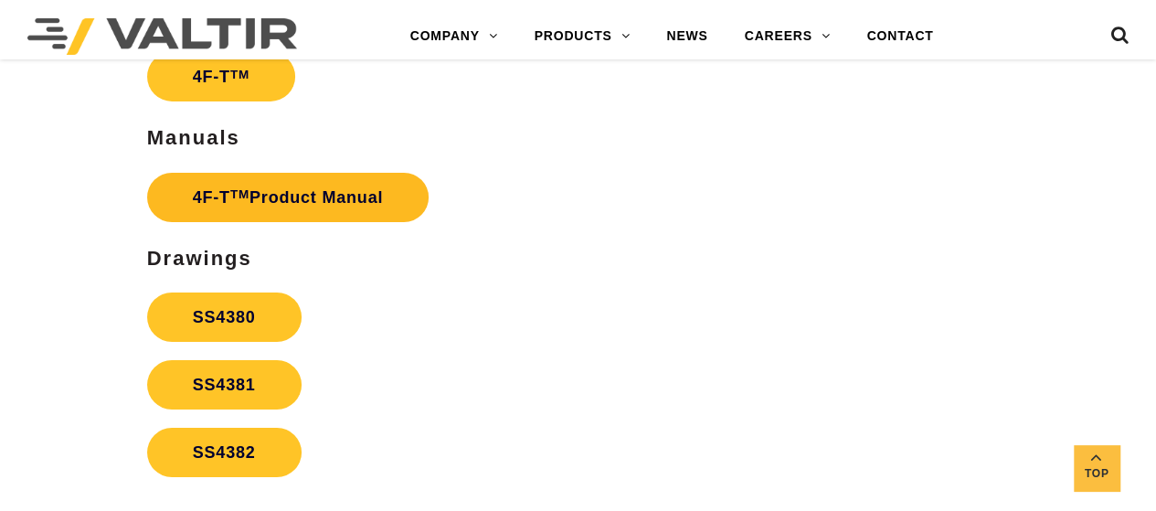
click at [349, 217] on link "4F-T TM Product Manual" at bounding box center [288, 197] width 282 height 49
